Goal: Task Accomplishment & Management: Manage account settings

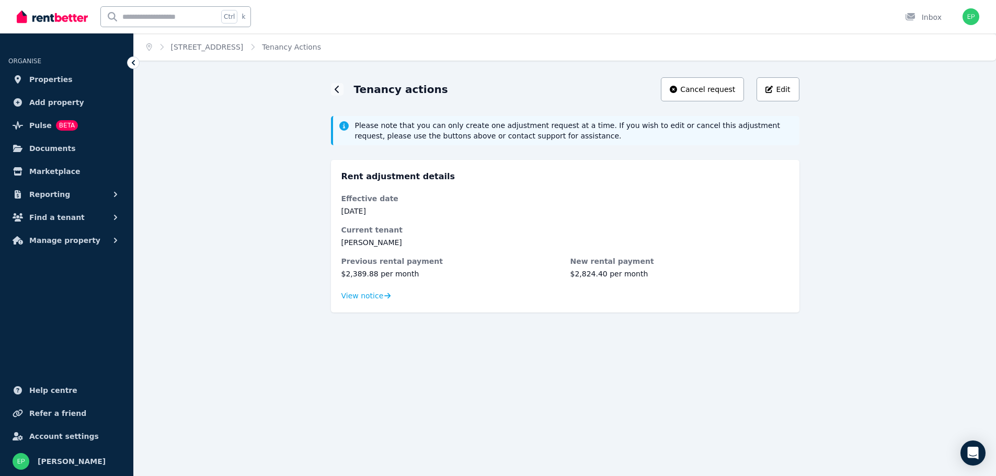
click at [59, 78] on span "Properties" at bounding box center [50, 79] width 43 height 13
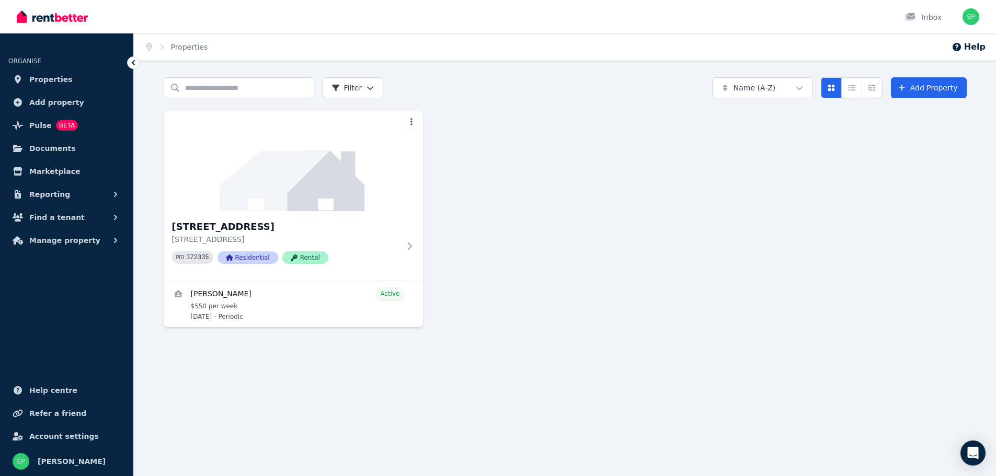
click at [229, 221] on h3 "[STREET_ADDRESS]" at bounding box center [286, 227] width 228 height 15
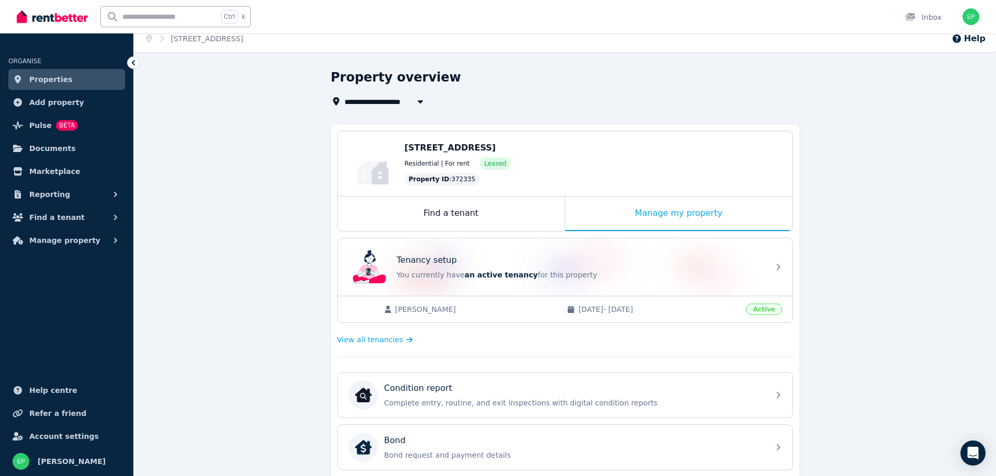
scroll to position [314, 0]
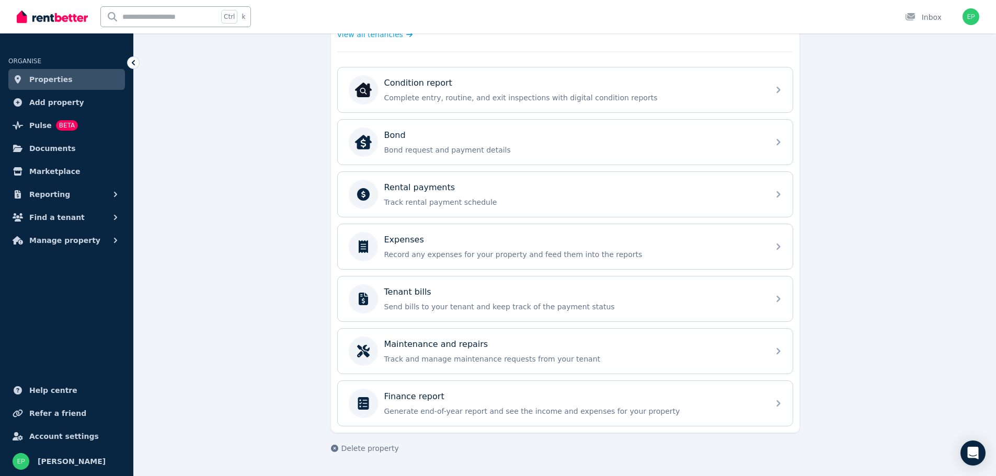
click at [437, 189] on p "Rental payments" at bounding box center [419, 187] width 71 height 13
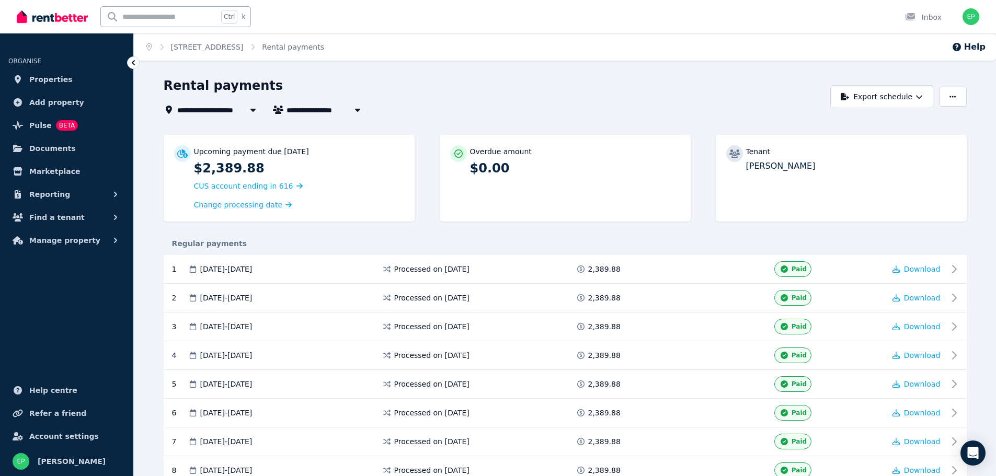
click at [956, 88] on button "button" at bounding box center [952, 97] width 27 height 20
click at [908, 95] on button "Export schedule" at bounding box center [881, 96] width 103 height 23
click at [862, 123] on div "PDF" at bounding box center [882, 124] width 89 height 10
